Goal: Information Seeking & Learning: Learn about a topic

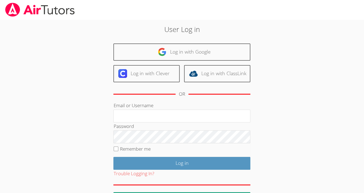
click at [281, 29] on div "User Log in Log in with Google Log in with Clever Log in with ClassLink OR Emai…" at bounding box center [181, 113] width 273 height 186
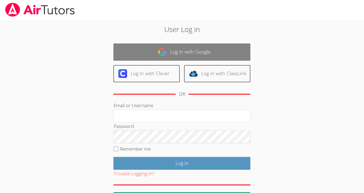
click at [229, 52] on link "Log in with Google" at bounding box center [181, 52] width 137 height 17
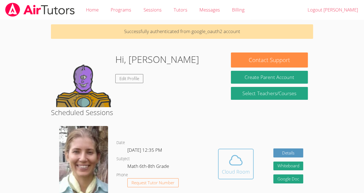
click at [226, 161] on span at bounding box center [236, 160] width 28 height 15
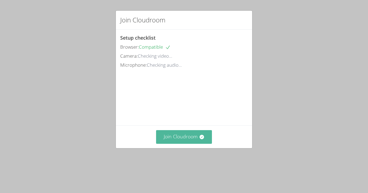
click at [193, 144] on button "Join Cloudroom" at bounding box center [184, 136] width 56 height 13
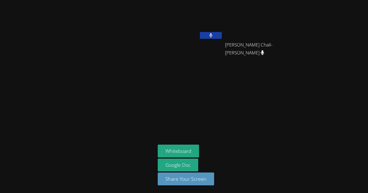
click at [211, 36] on icon at bounding box center [211, 35] width 4 height 5
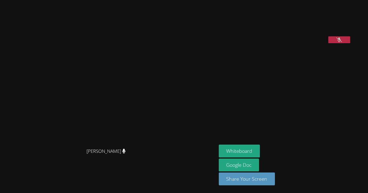
click at [301, 43] on video at bounding box center [260, 22] width 82 height 41
click at [336, 42] on icon at bounding box center [339, 40] width 6 height 5
click at [301, 43] on video at bounding box center [260, 22] width 82 height 41
click at [328, 43] on button at bounding box center [339, 39] width 22 height 7
click at [336, 42] on icon at bounding box center [339, 40] width 6 height 5
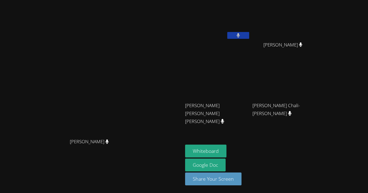
click at [240, 30] on video at bounding box center [217, 20] width 65 height 37
click at [240, 34] on button at bounding box center [238, 35] width 22 height 7
click at [240, 35] on button at bounding box center [238, 35] width 22 height 7
click at [249, 35] on button at bounding box center [238, 35] width 22 height 7
click at [227, 152] on button "Whiteboard" at bounding box center [205, 151] width 41 height 13
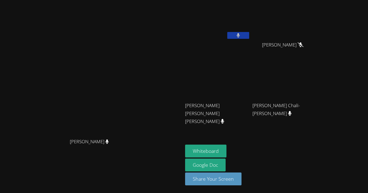
click at [249, 36] on button at bounding box center [238, 35] width 22 height 7
click at [249, 37] on button at bounding box center [238, 35] width 22 height 7
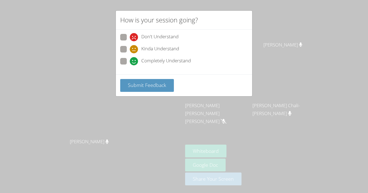
click at [137, 60] on icon at bounding box center [134, 61] width 8 height 8
click at [135, 60] on input "Completely Understand" at bounding box center [132, 60] width 5 height 5
radio input "true"
click at [153, 79] on button "Submit Feedback" at bounding box center [147, 85] width 54 height 13
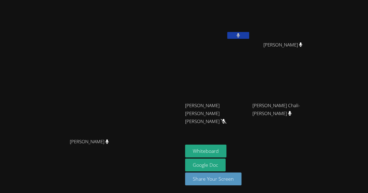
click at [83, 136] on video at bounding box center [91, 86] width 82 height 101
click at [249, 40] on div at bounding box center [238, 36] width 22 height 8
click at [249, 34] on button at bounding box center [238, 35] width 22 height 7
click at [241, 36] on icon at bounding box center [238, 35] width 6 height 5
click at [133, 82] on video at bounding box center [91, 86] width 82 height 101
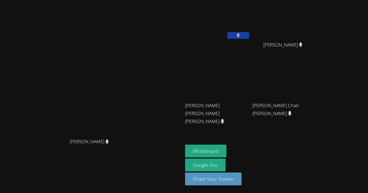
click at [249, 38] on button at bounding box center [238, 35] width 22 height 7
click at [241, 36] on icon at bounding box center [238, 35] width 6 height 5
